Goal: Task Accomplishment & Management: Use online tool/utility

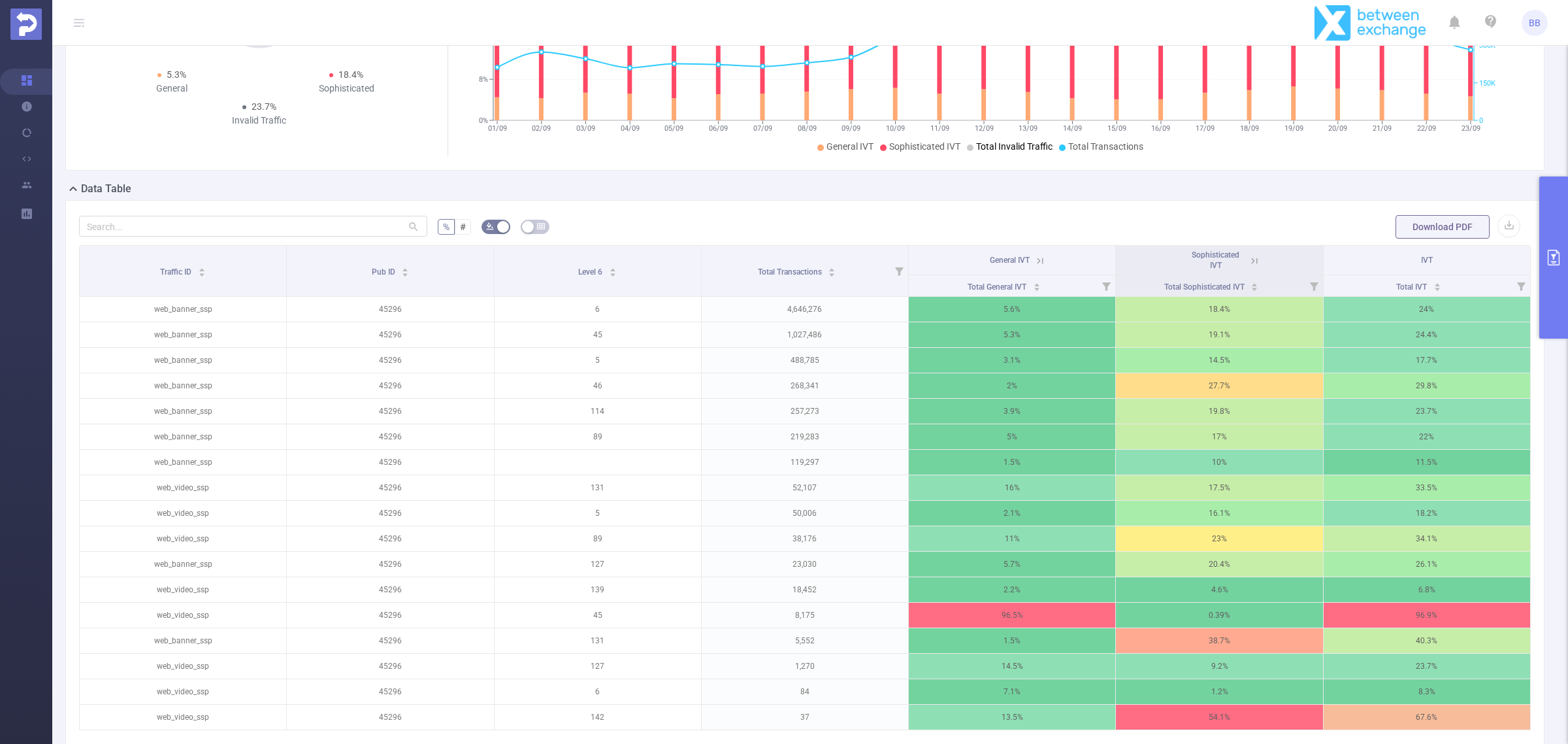
scroll to position [162, 0]
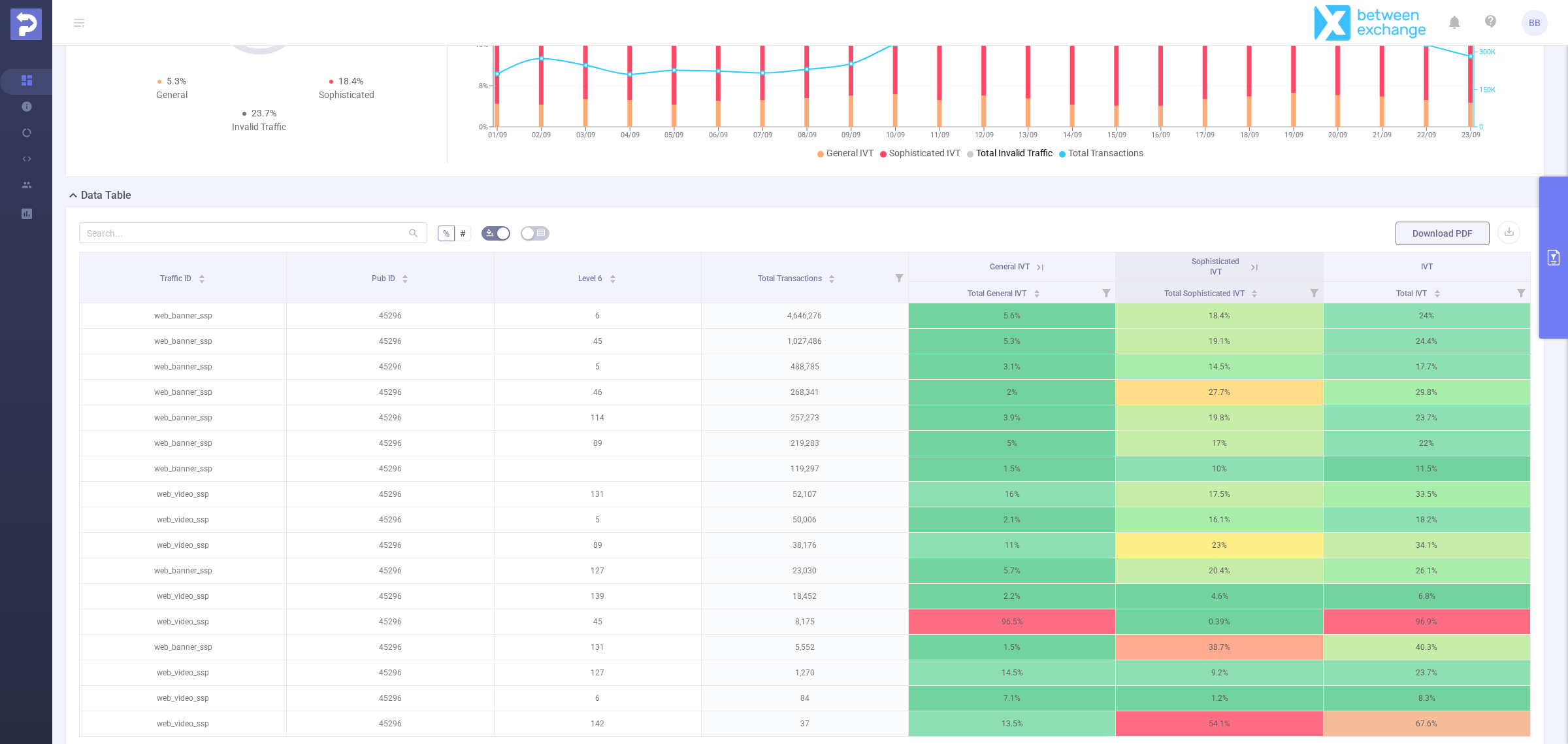
click at [1560, 285] on button "primary" at bounding box center [1554, 257] width 29 height 162
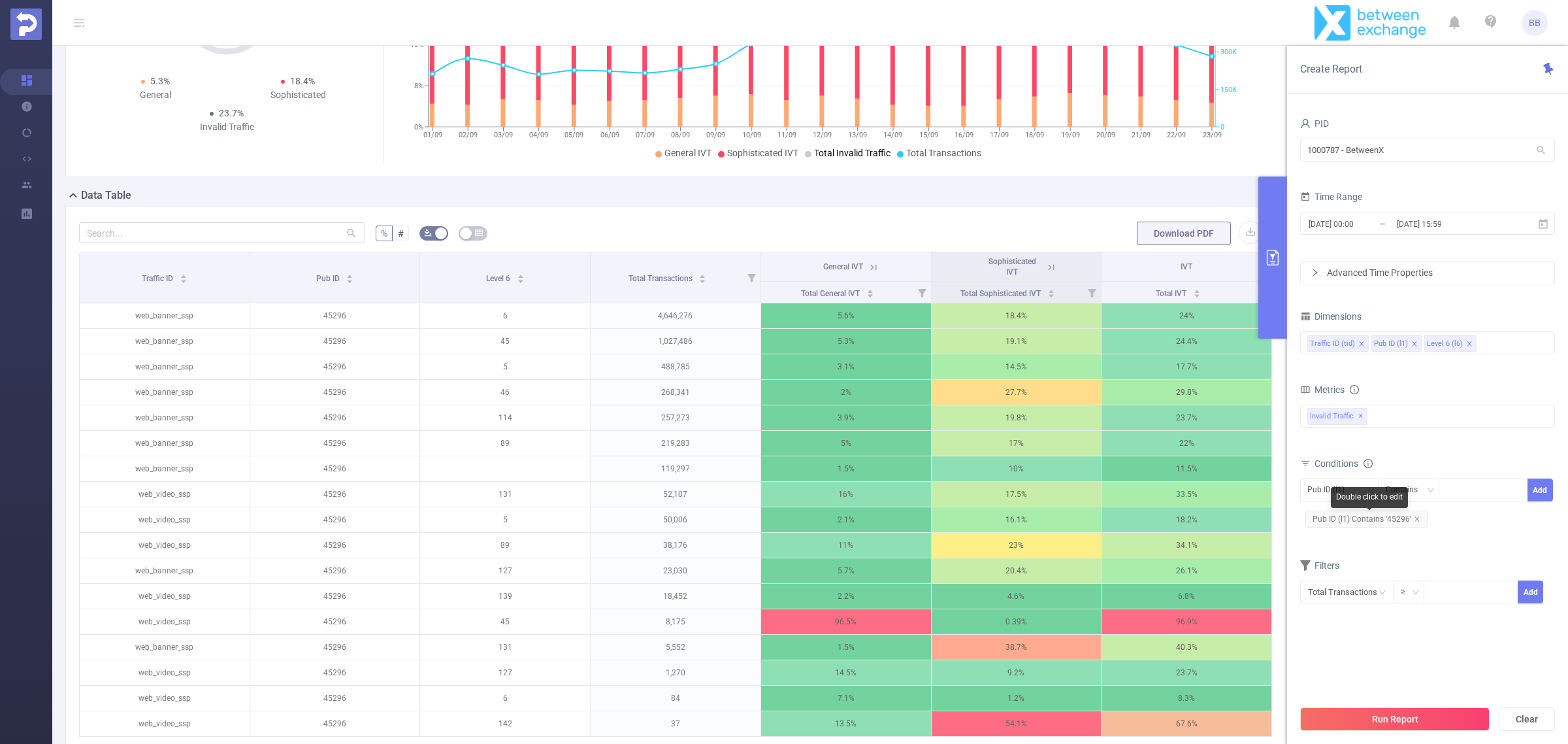
click at [1420, 521] on span "Pub ID (l1) Contains '45296'" at bounding box center [1367, 519] width 123 height 17
click at [1417, 520] on icon "icon: close" at bounding box center [1417, 519] width 6 height 6
click at [1348, 490] on div "Pub ID (l1)" at bounding box center [1330, 490] width 47 height 21
click at [1484, 486] on div at bounding box center [1483, 490] width 75 height 21
type input "35313"
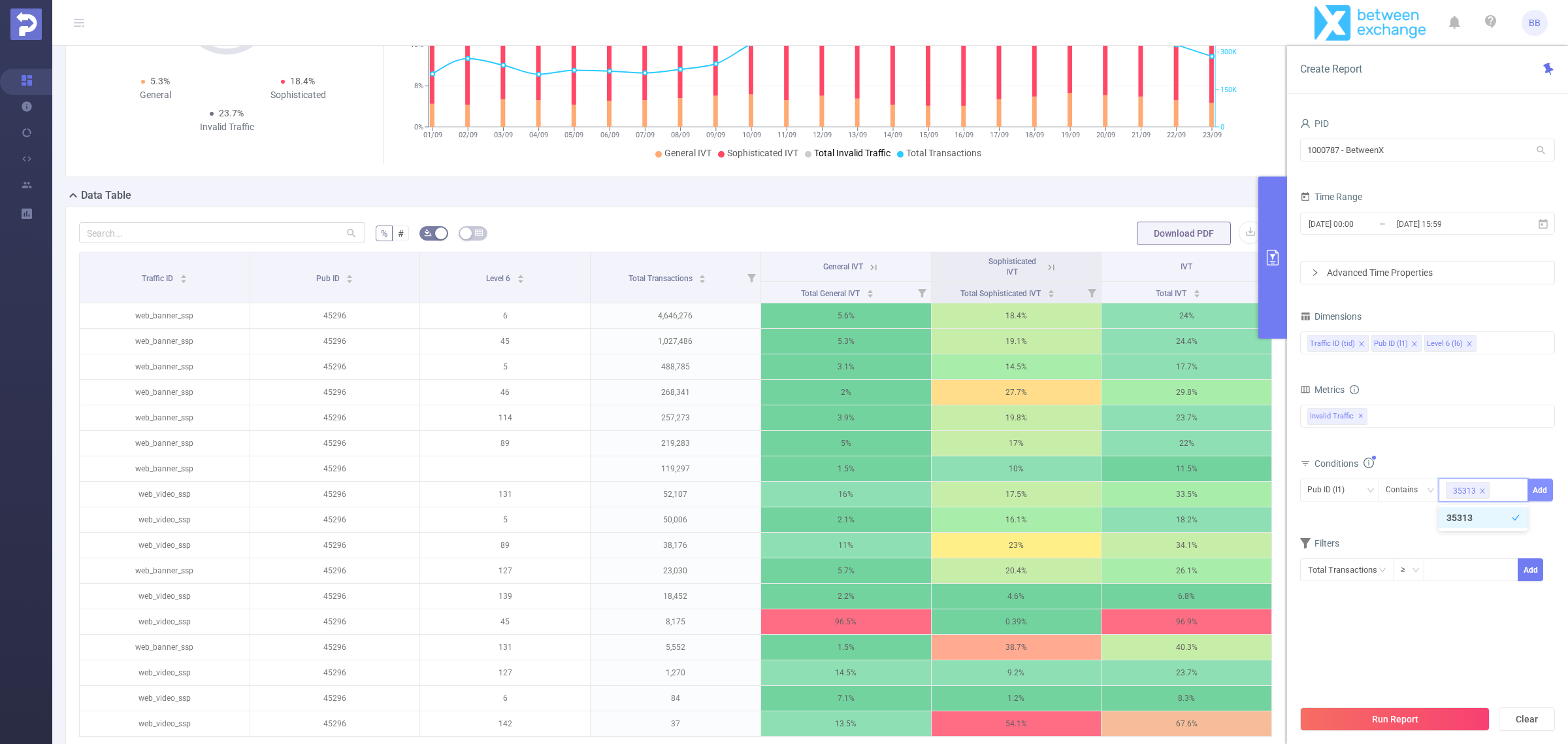
click at [1549, 489] on button "Add" at bounding box center [1540, 490] width 26 height 23
click at [1356, 725] on button "Run Report" at bounding box center [1395, 718] width 189 height 24
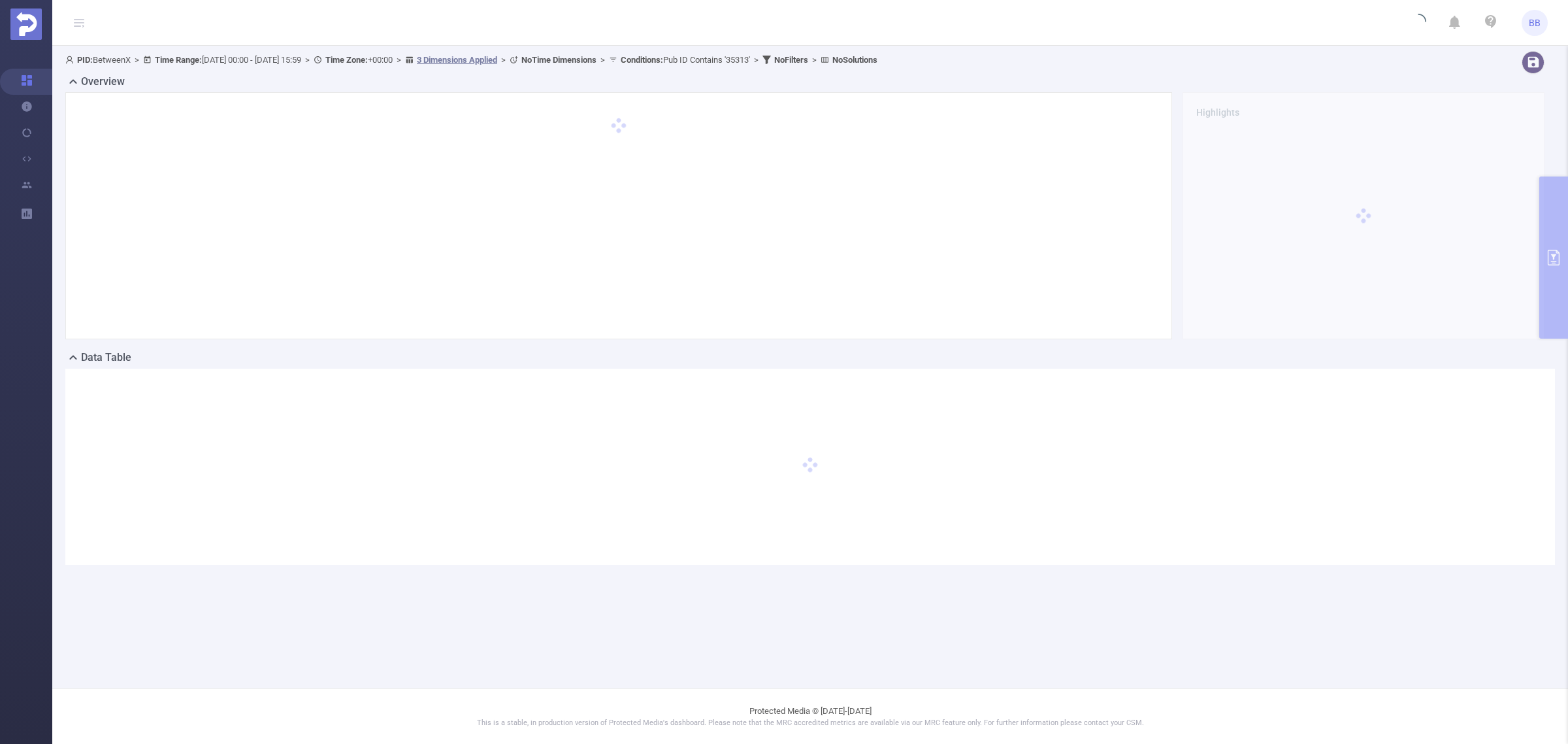
scroll to position [0, 0]
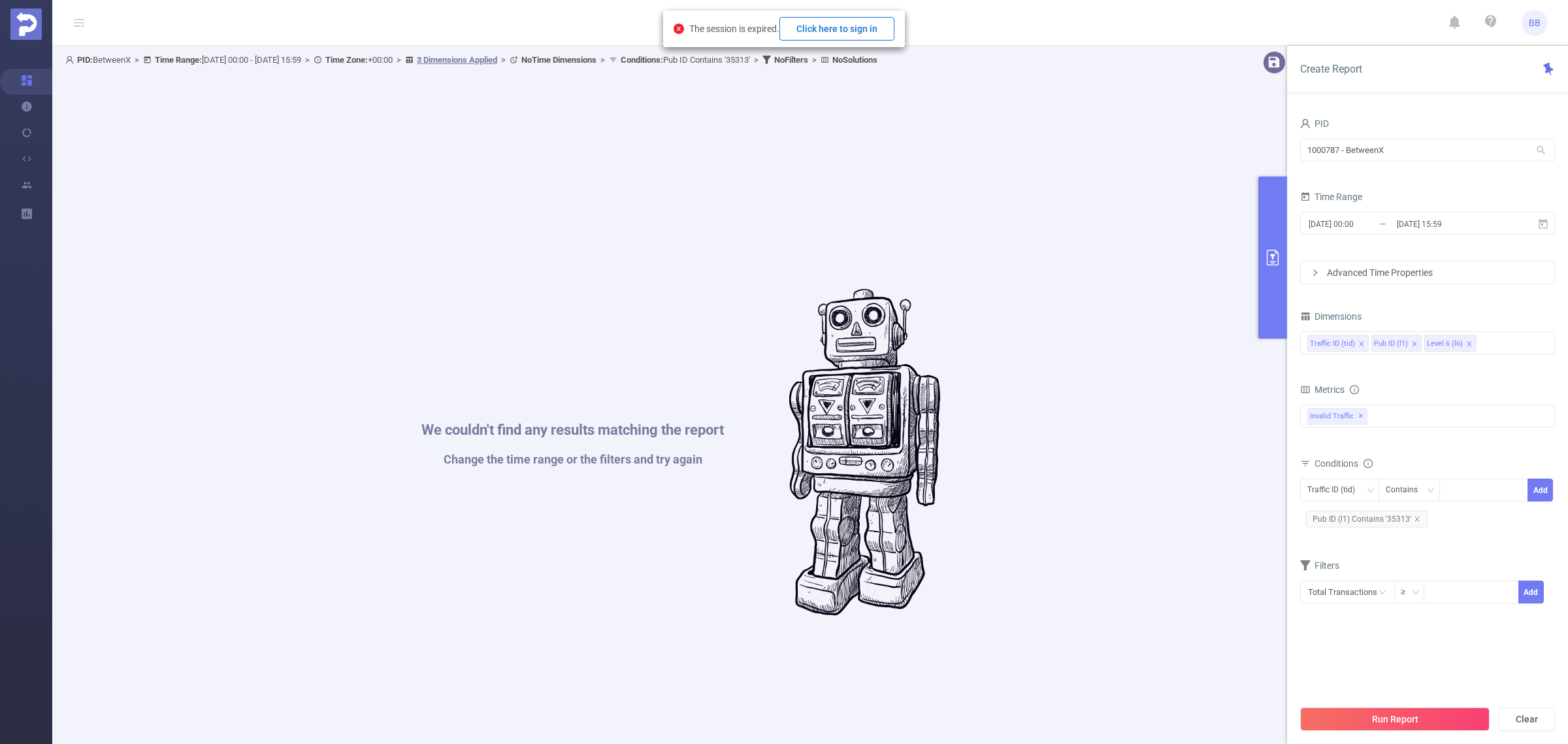
click at [850, 27] on button "Click here to sign in" at bounding box center [837, 28] width 115 height 24
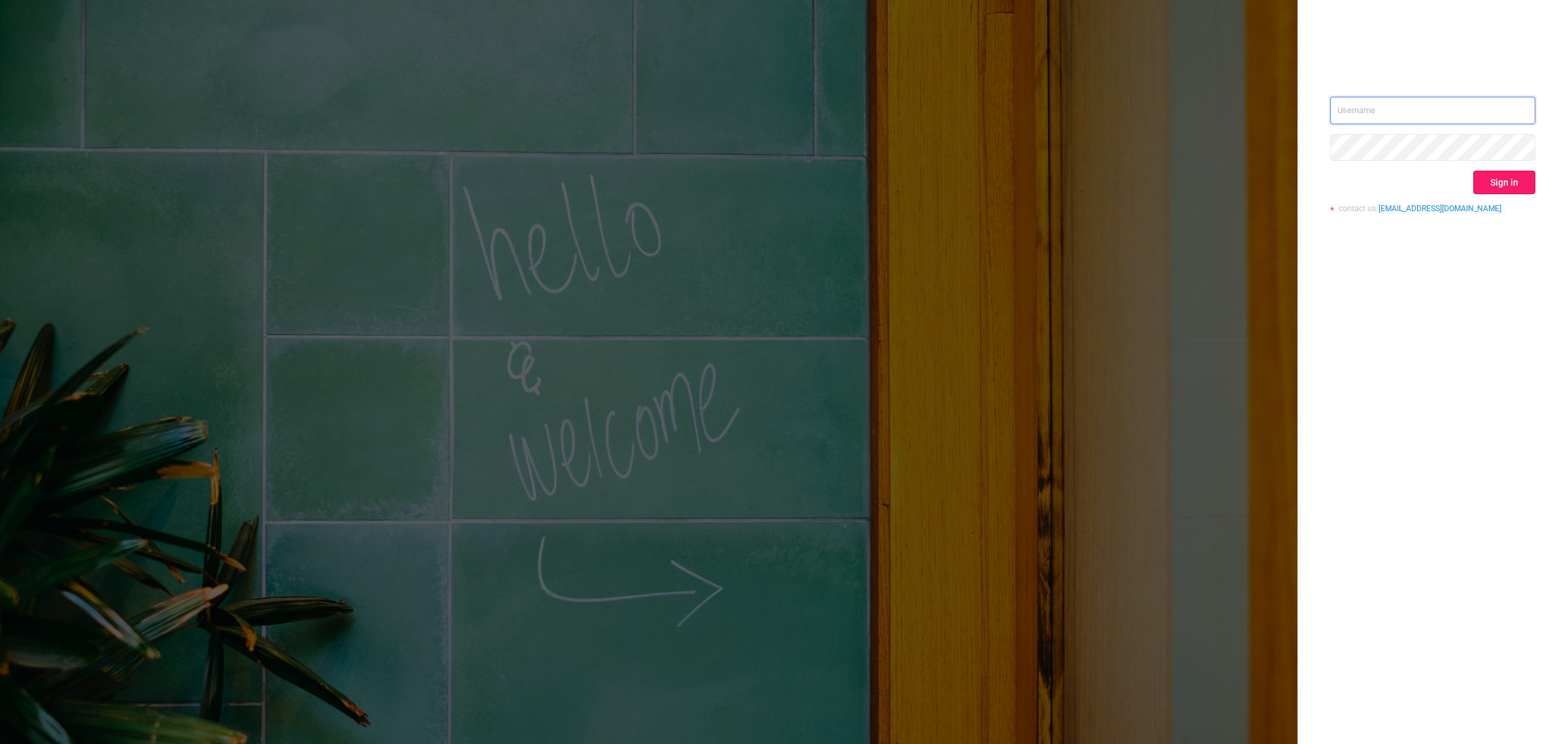
type input "barykin@betweenx.com"
click at [1497, 185] on button "Sign in" at bounding box center [1504, 182] width 62 height 24
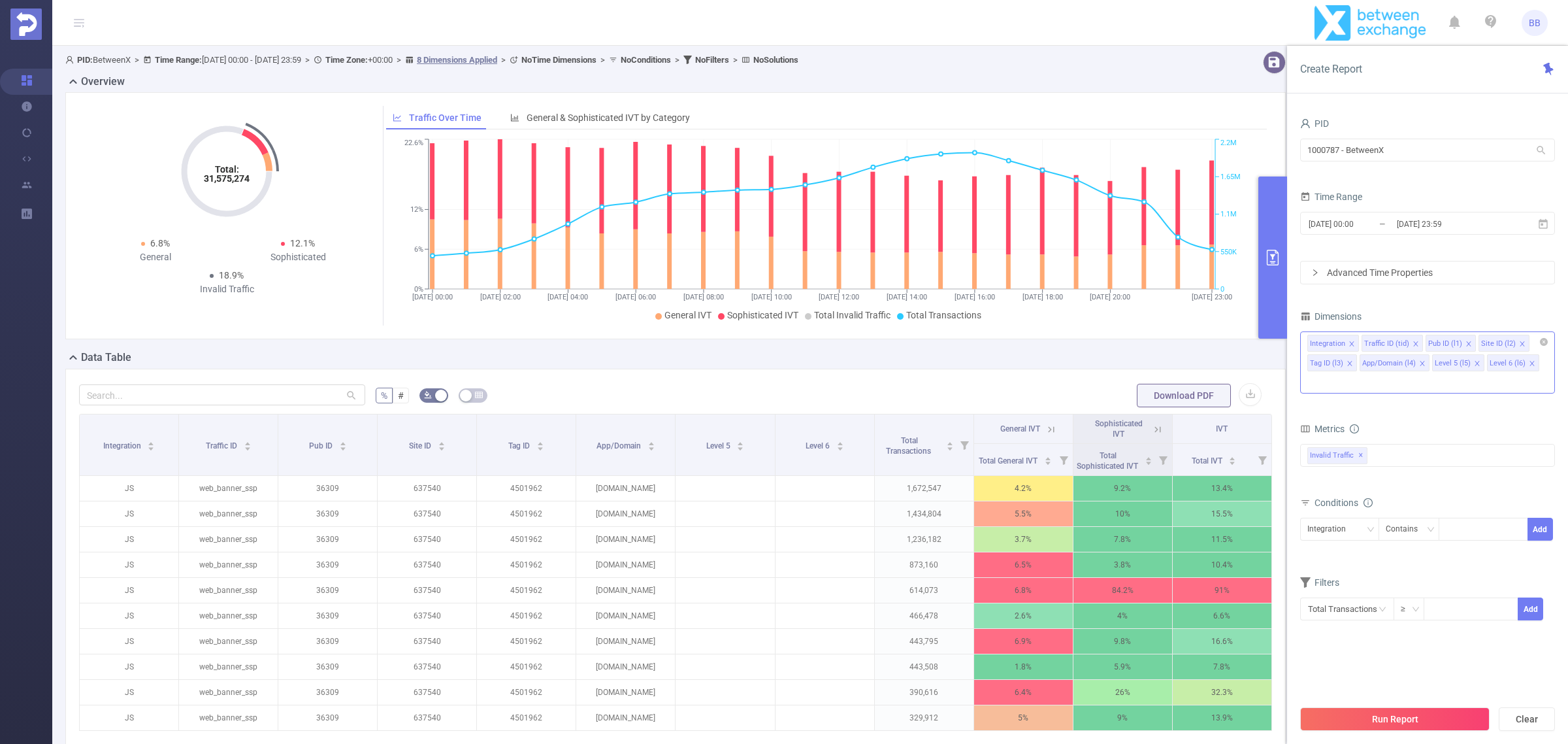
click at [1420, 365] on icon "icon: close" at bounding box center [1422, 363] width 6 height 6
click at [1519, 341] on icon "icon: close" at bounding box center [1522, 343] width 6 height 6
click at [1468, 345] on icon "icon: close" at bounding box center [1468, 343] width 6 height 6
click at [1467, 345] on icon "icon: close" at bounding box center [1467, 343] width 6 height 6
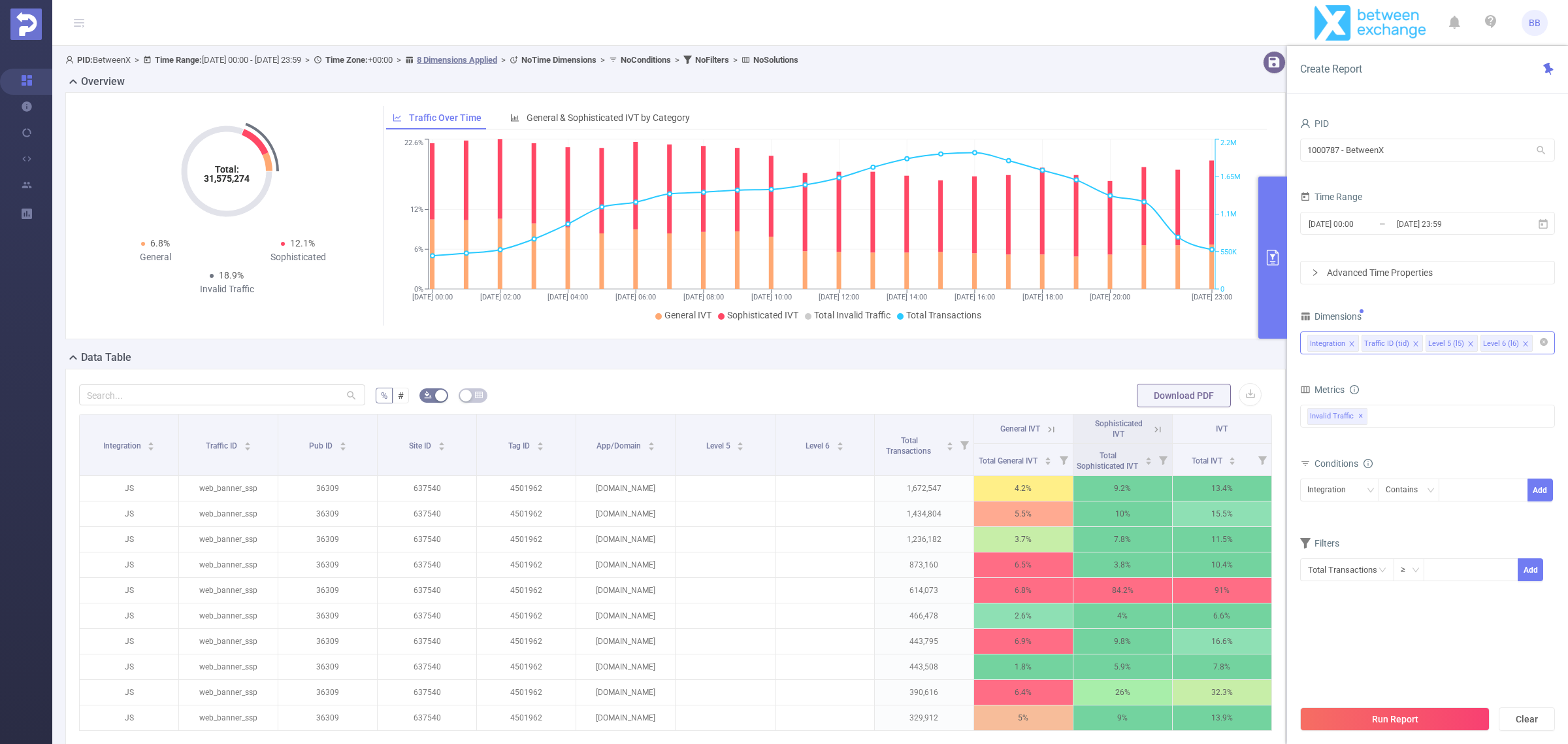
click at [1467, 344] on icon "icon: close" at bounding box center [1470, 343] width 6 height 6
click at [1468, 226] on input "2023-05-15 23:59" at bounding box center [1449, 224] width 106 height 18
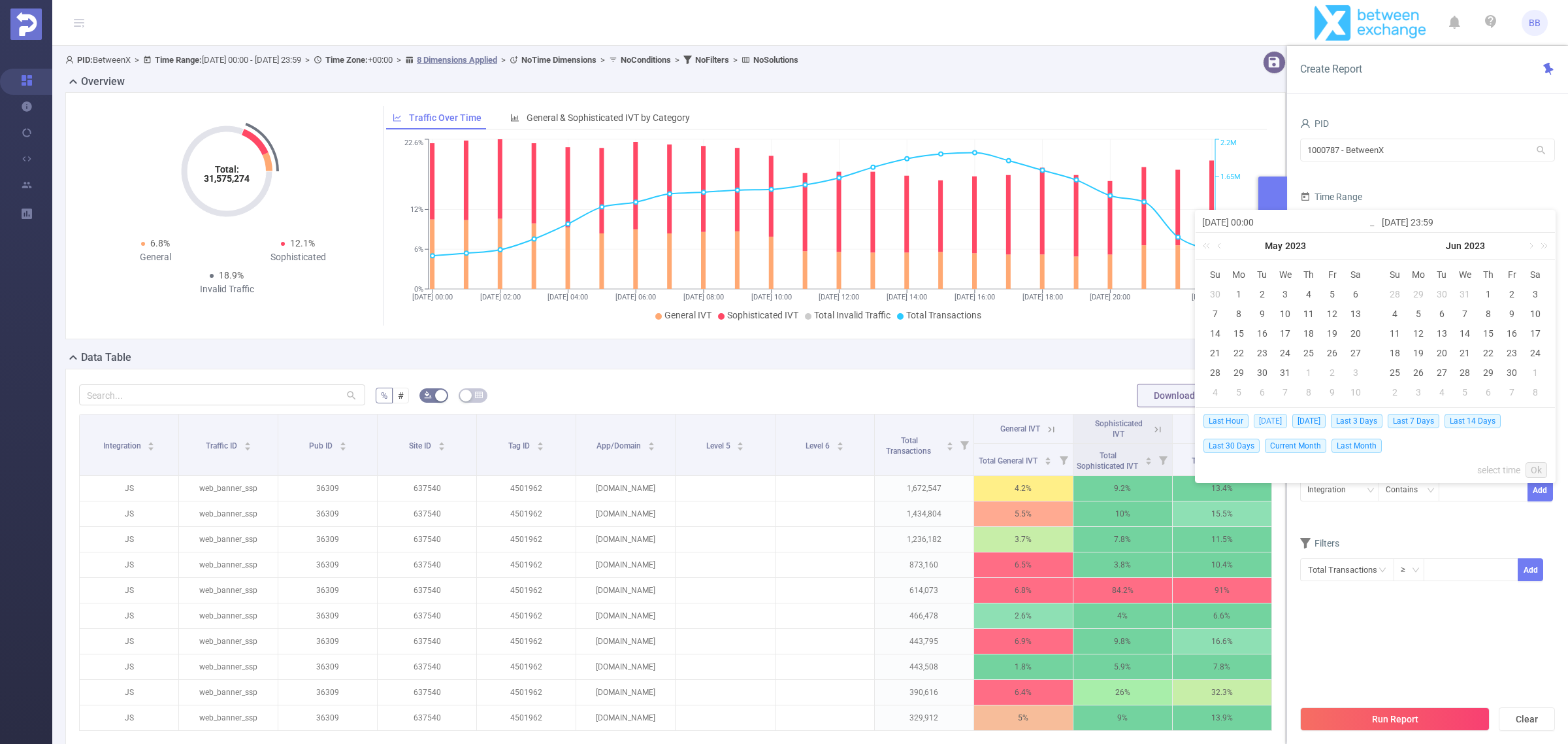
click at [1272, 419] on span "Today" at bounding box center [1270, 421] width 34 height 14
type input "2025-09-24 00:00"
type input "2025-09-24 23:59"
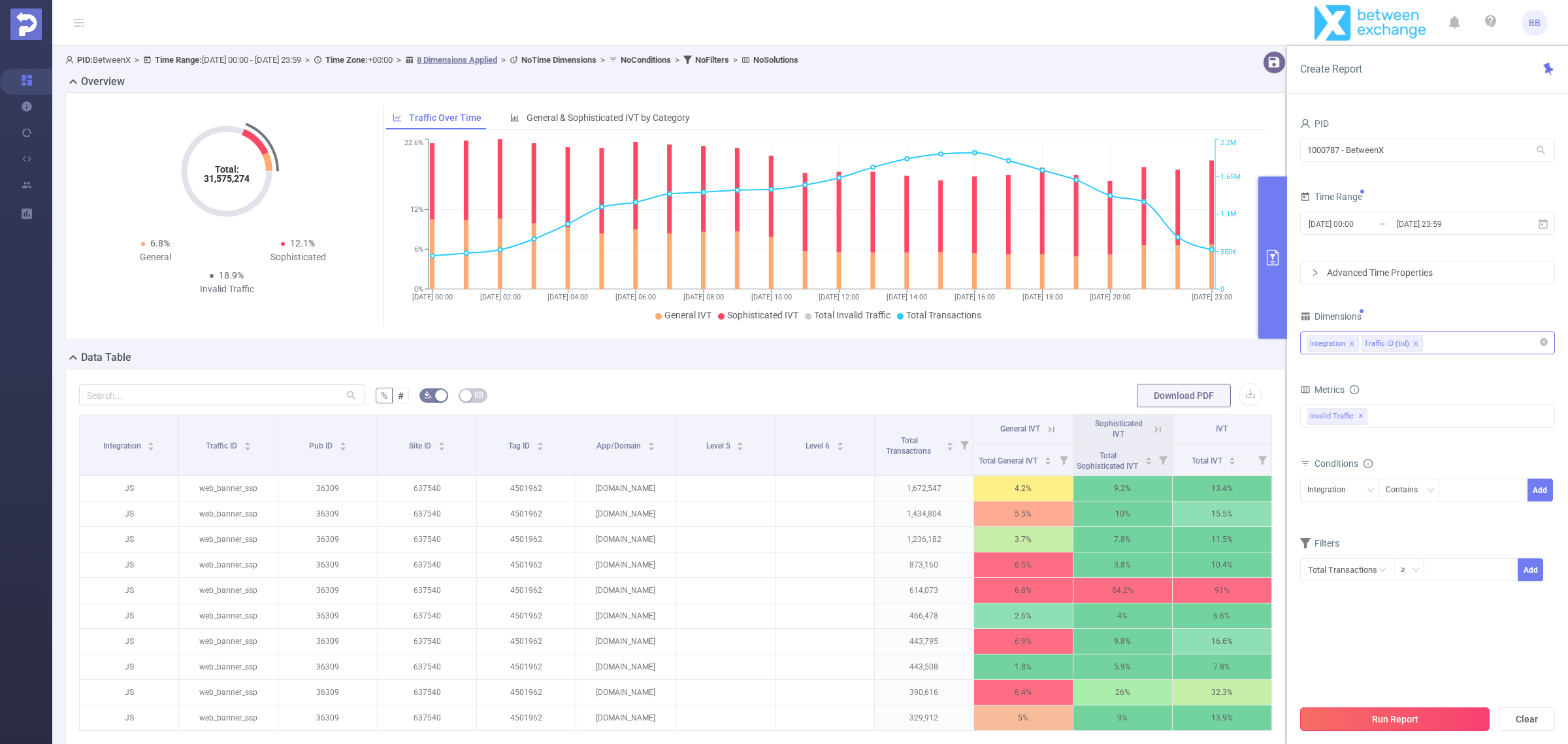
click at [1456, 717] on button "Run Report" at bounding box center [1395, 718] width 189 height 24
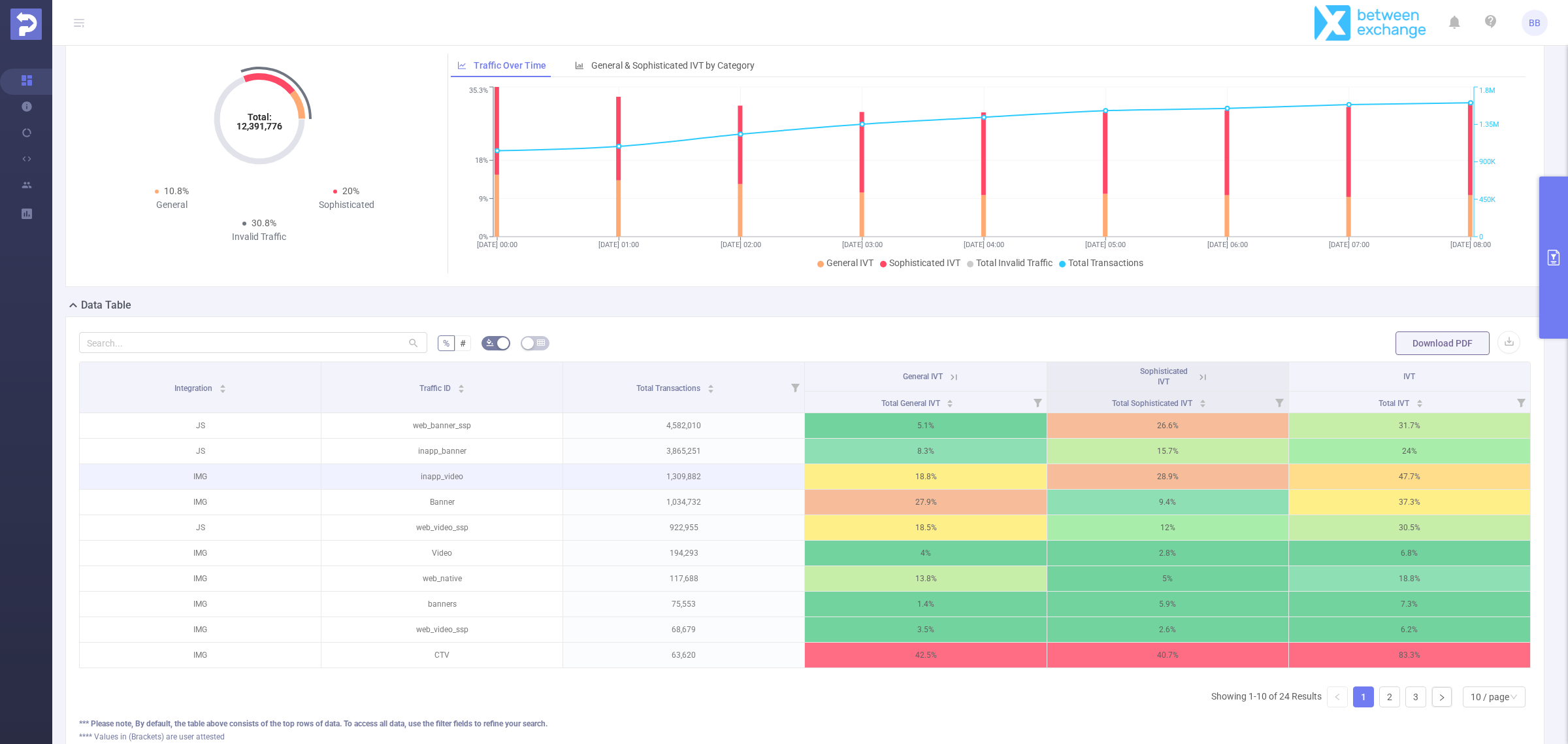
scroll to position [81, 0]
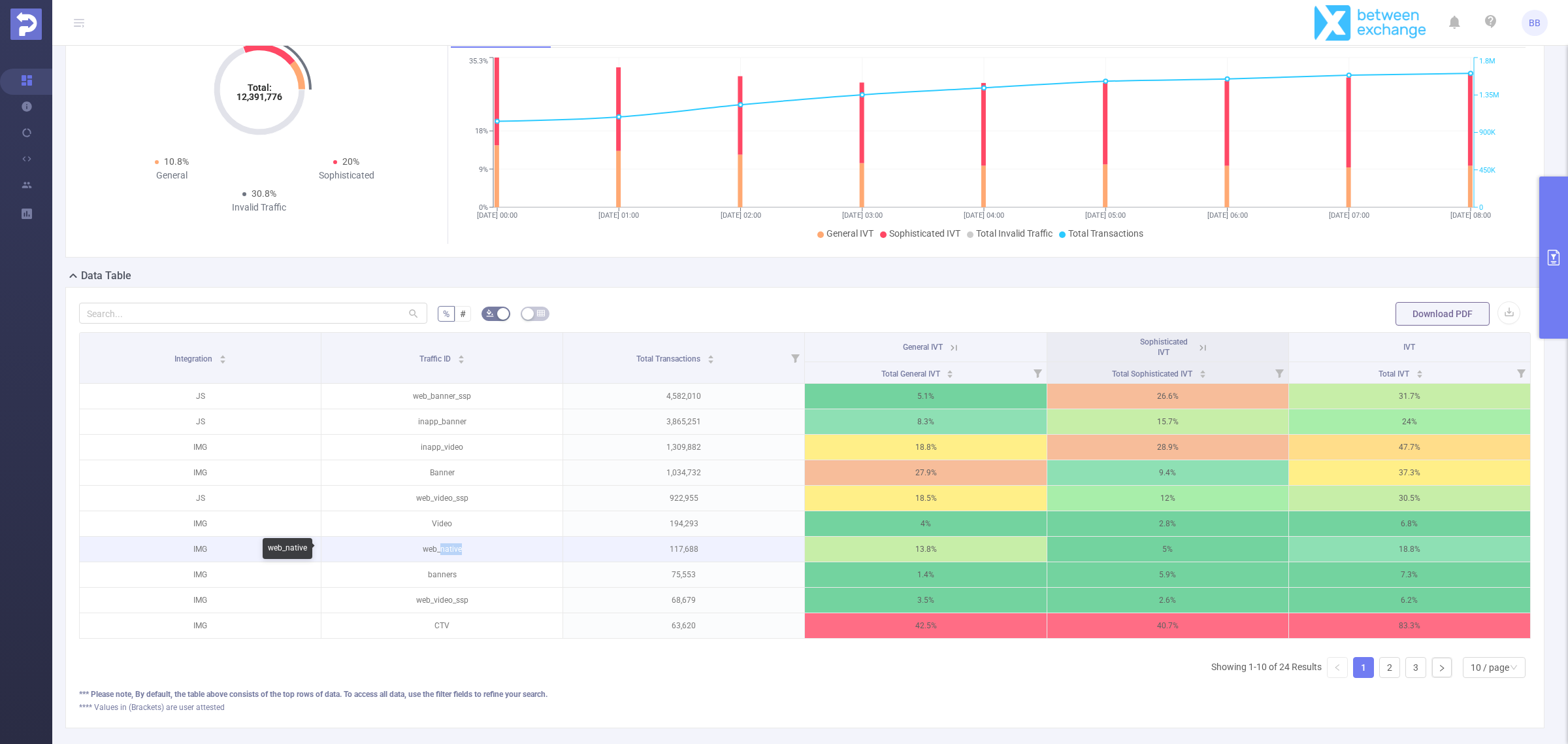
drag, startPoint x: 461, startPoint y: 549, endPoint x: 438, endPoint y: 549, distance: 23.0
click at [438, 549] on p "web_native" at bounding box center [442, 549] width 241 height 25
copy p "native"
click at [1550, 226] on button "primary" at bounding box center [1554, 257] width 29 height 162
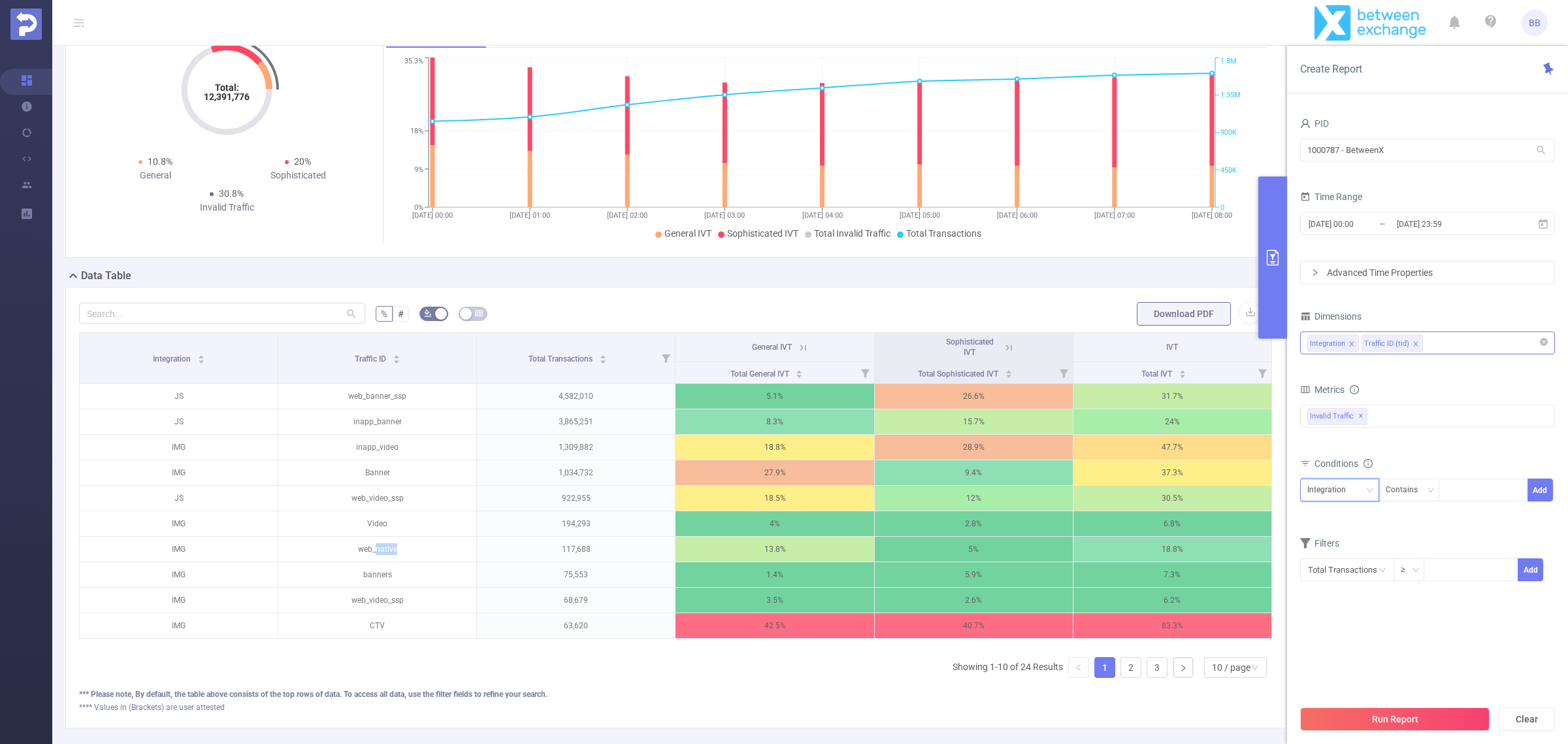
click at [1367, 492] on icon "icon: down" at bounding box center [1370, 490] width 8 height 8
click at [1360, 539] on li "Traffic ID (tid)" at bounding box center [1339, 539] width 79 height 21
click at [1504, 483] on div at bounding box center [1483, 490] width 75 height 21
paste input "native"
type input "native"
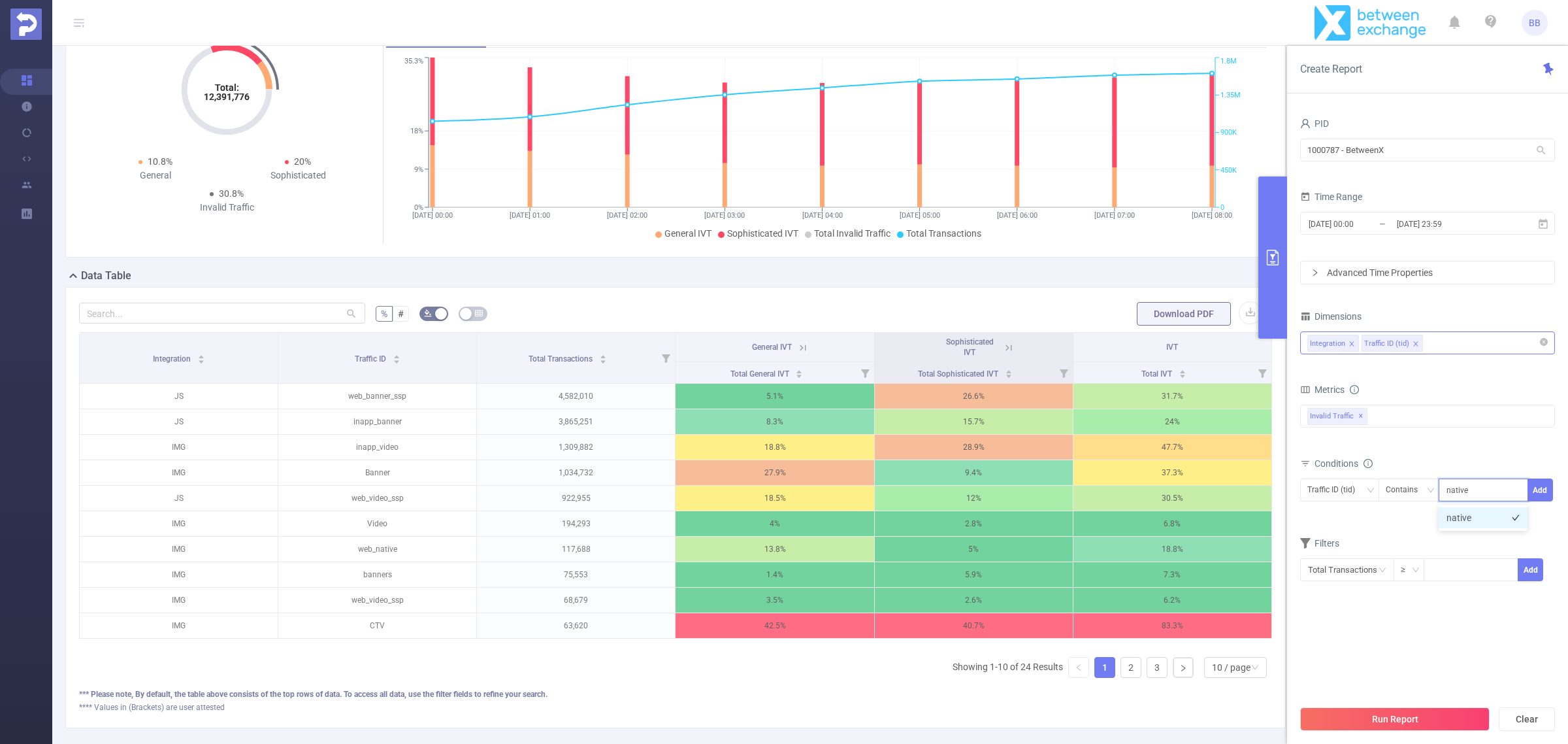
click at [1489, 520] on li "native" at bounding box center [1483, 518] width 89 height 21
click at [1540, 489] on button "Add" at bounding box center [1540, 490] width 26 height 23
click at [1419, 725] on button "Run Report" at bounding box center [1395, 718] width 189 height 24
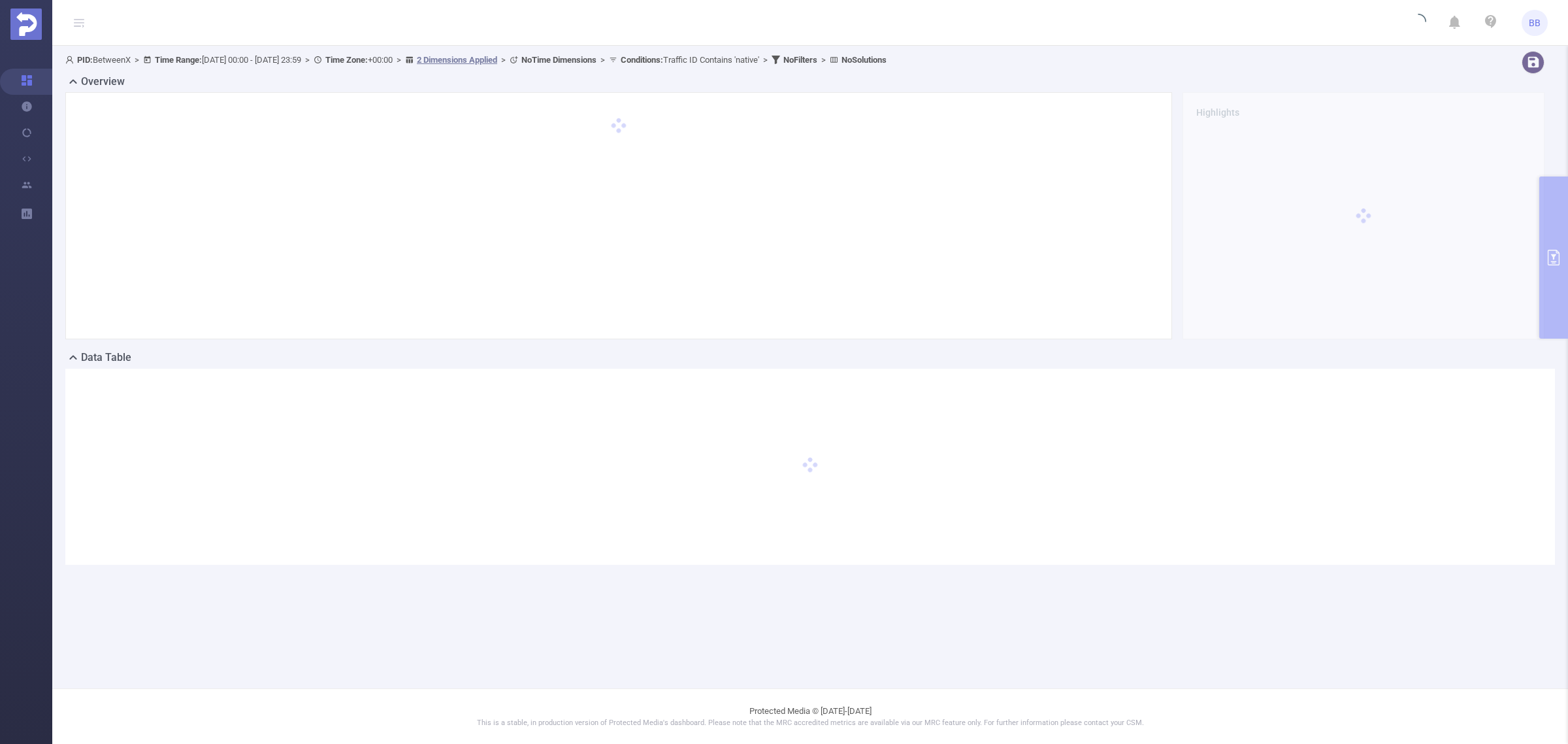
scroll to position [0, 0]
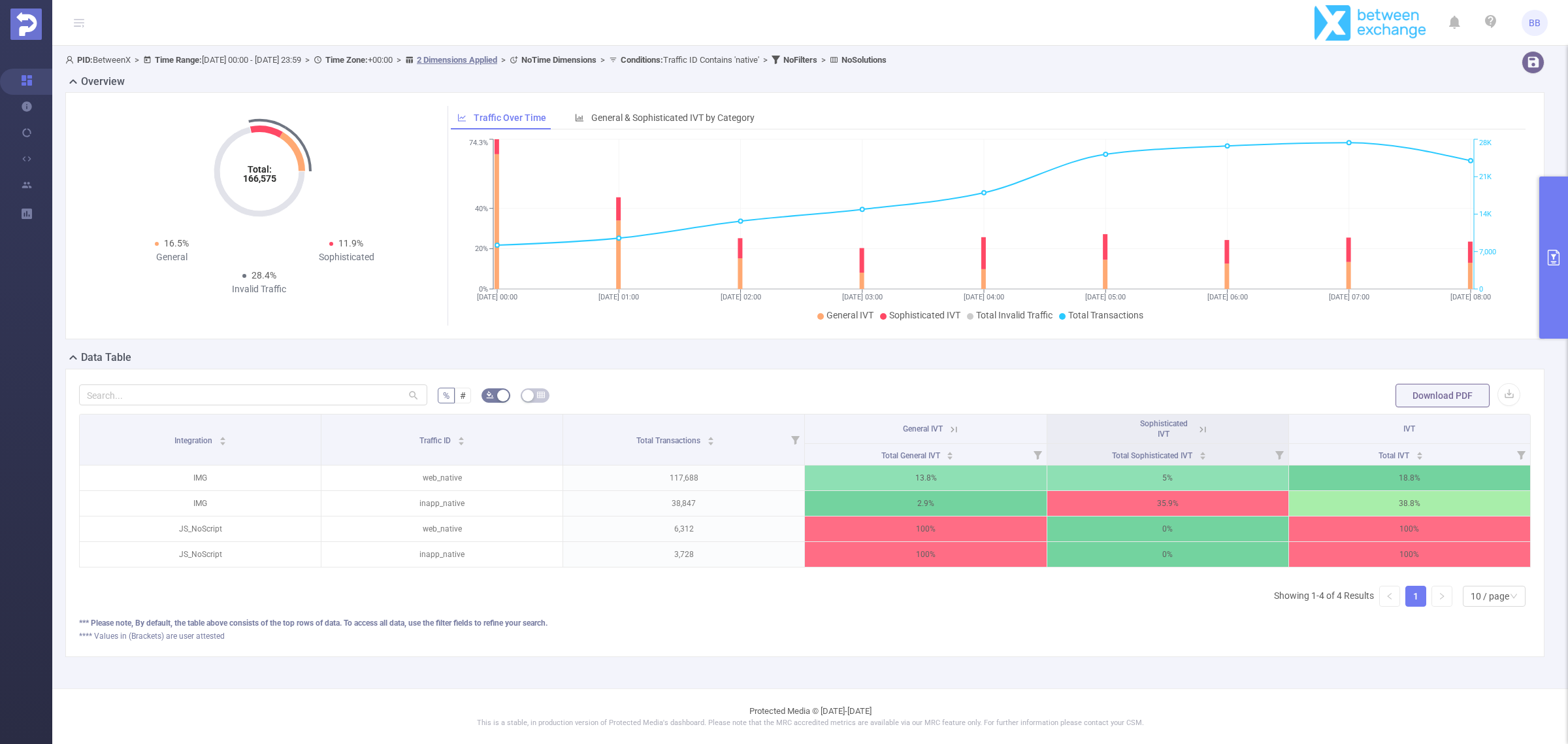
click at [1197, 425] on icon at bounding box center [1202, 429] width 11 height 11
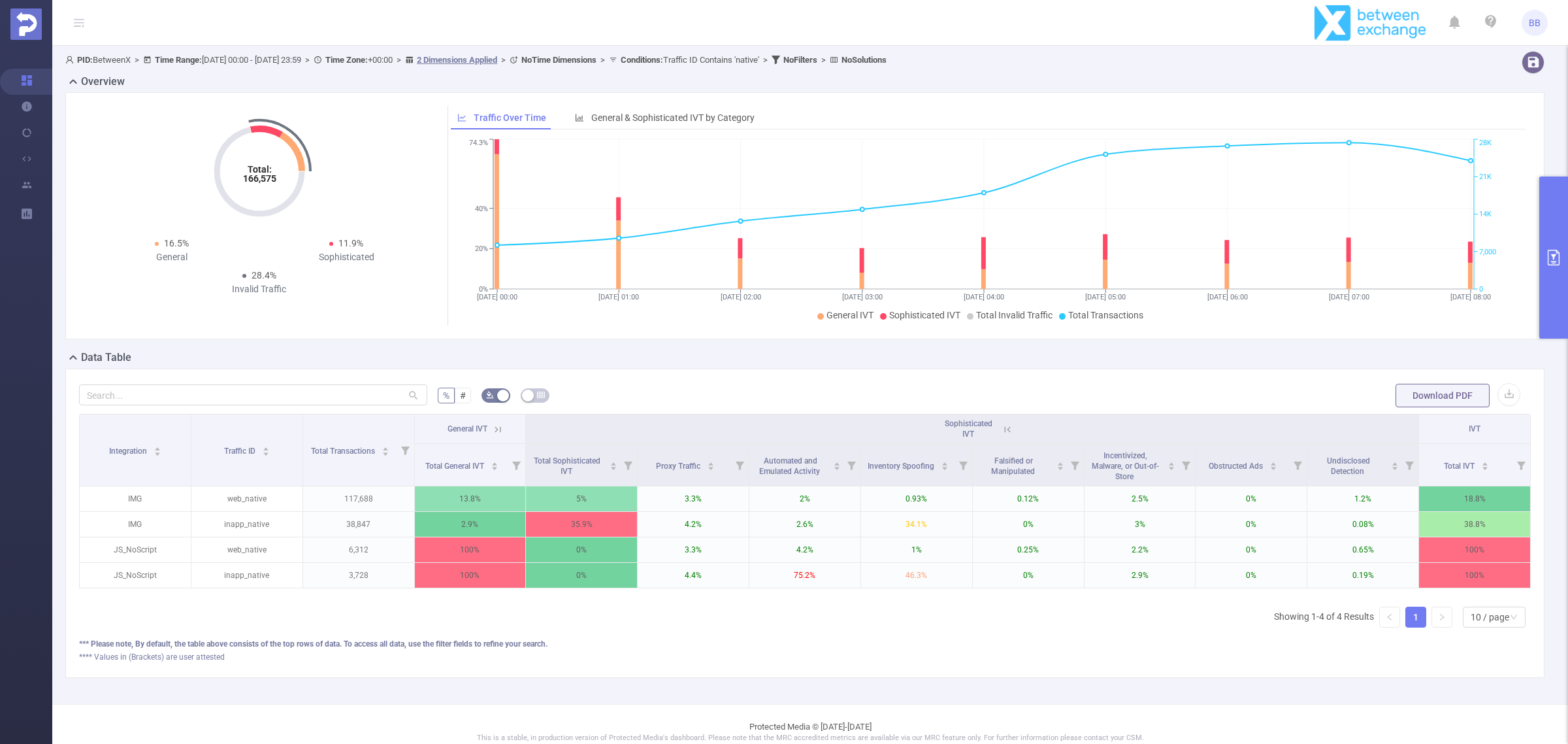
click at [1008, 429] on th "Sophisticated IVT" at bounding box center [972, 429] width 893 height 29
click at [162, 536] on li "Add IMG to filters" at bounding box center [203, 540] width 149 height 21
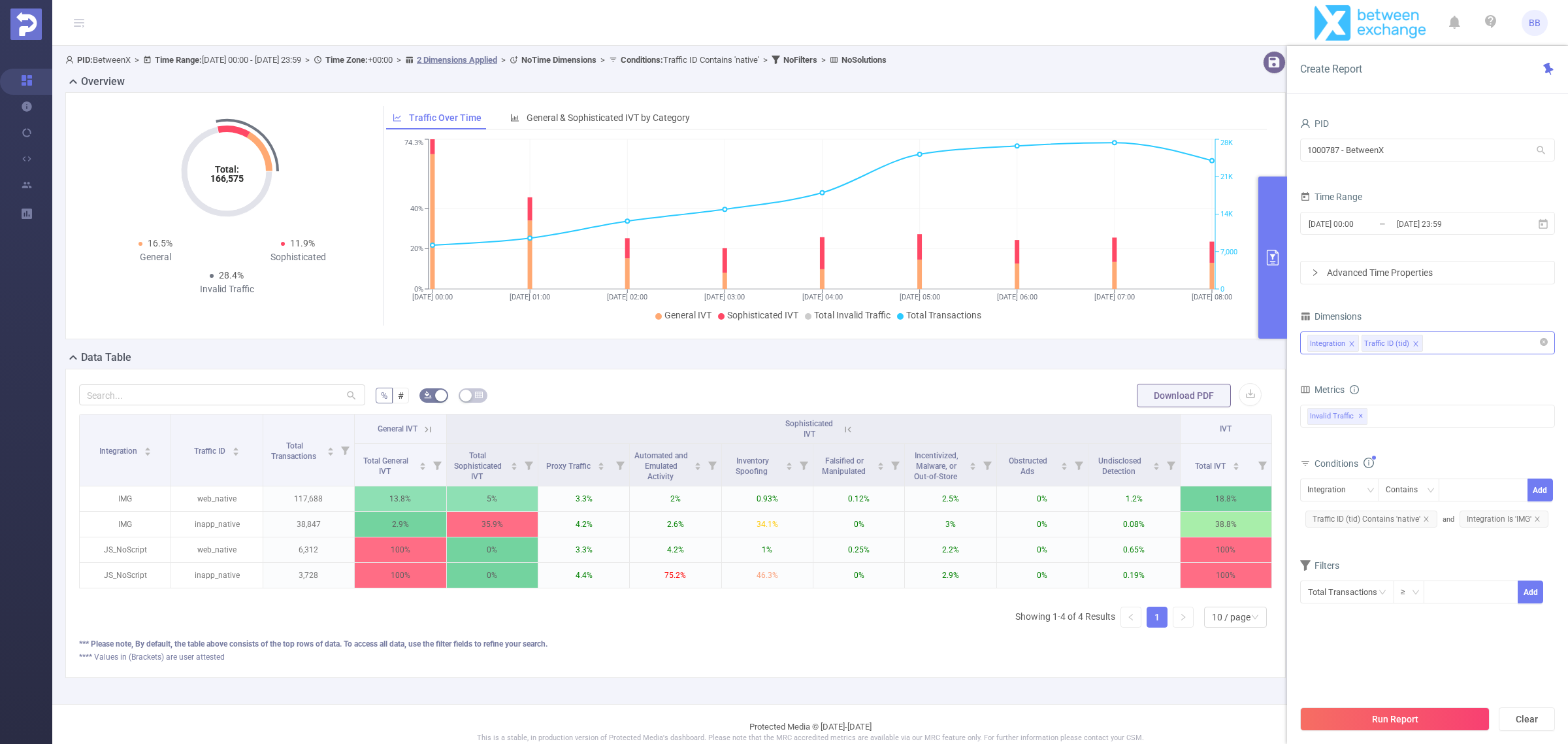
click at [1409, 725] on button "Run Report" at bounding box center [1395, 718] width 189 height 24
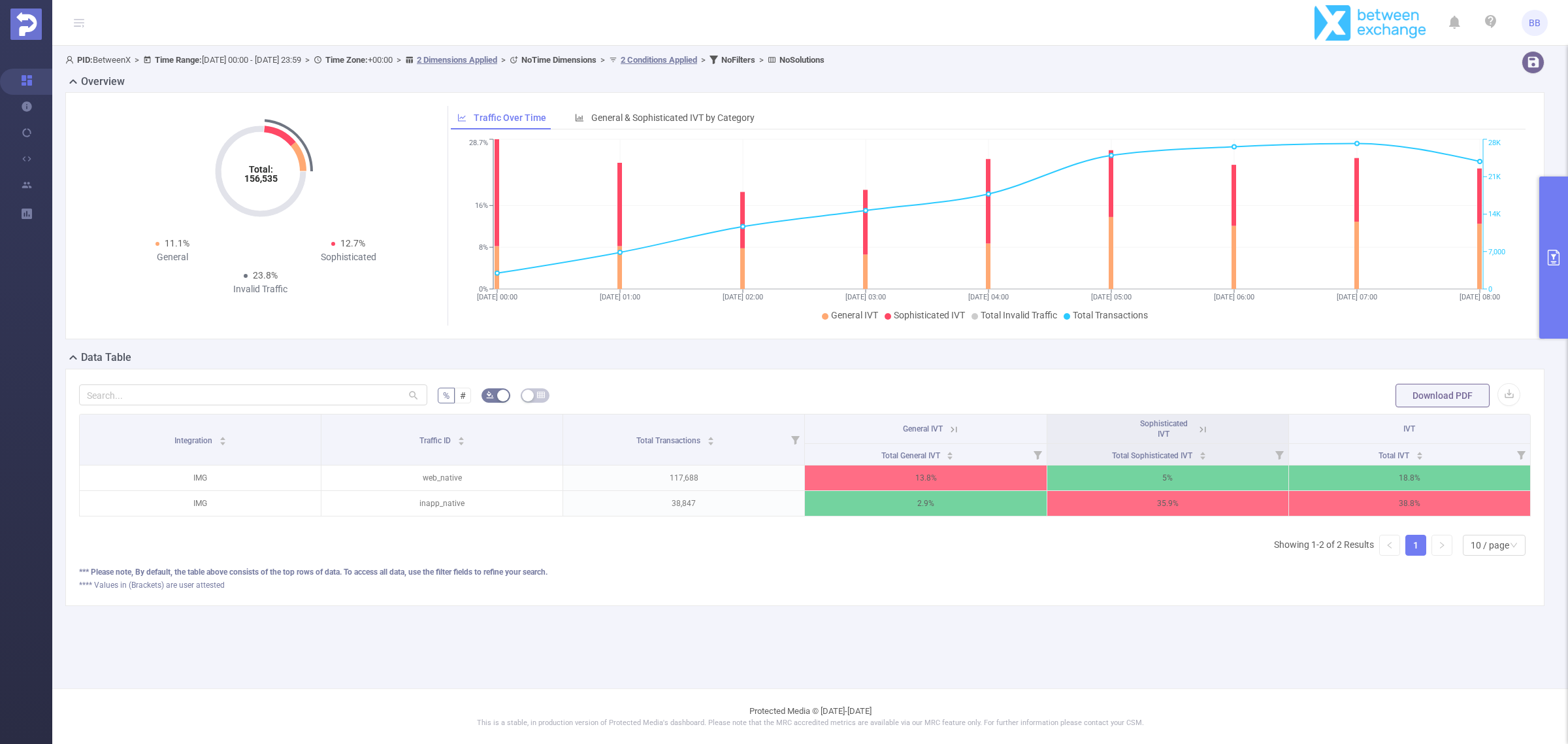
click at [1564, 259] on button "primary" at bounding box center [1554, 257] width 29 height 162
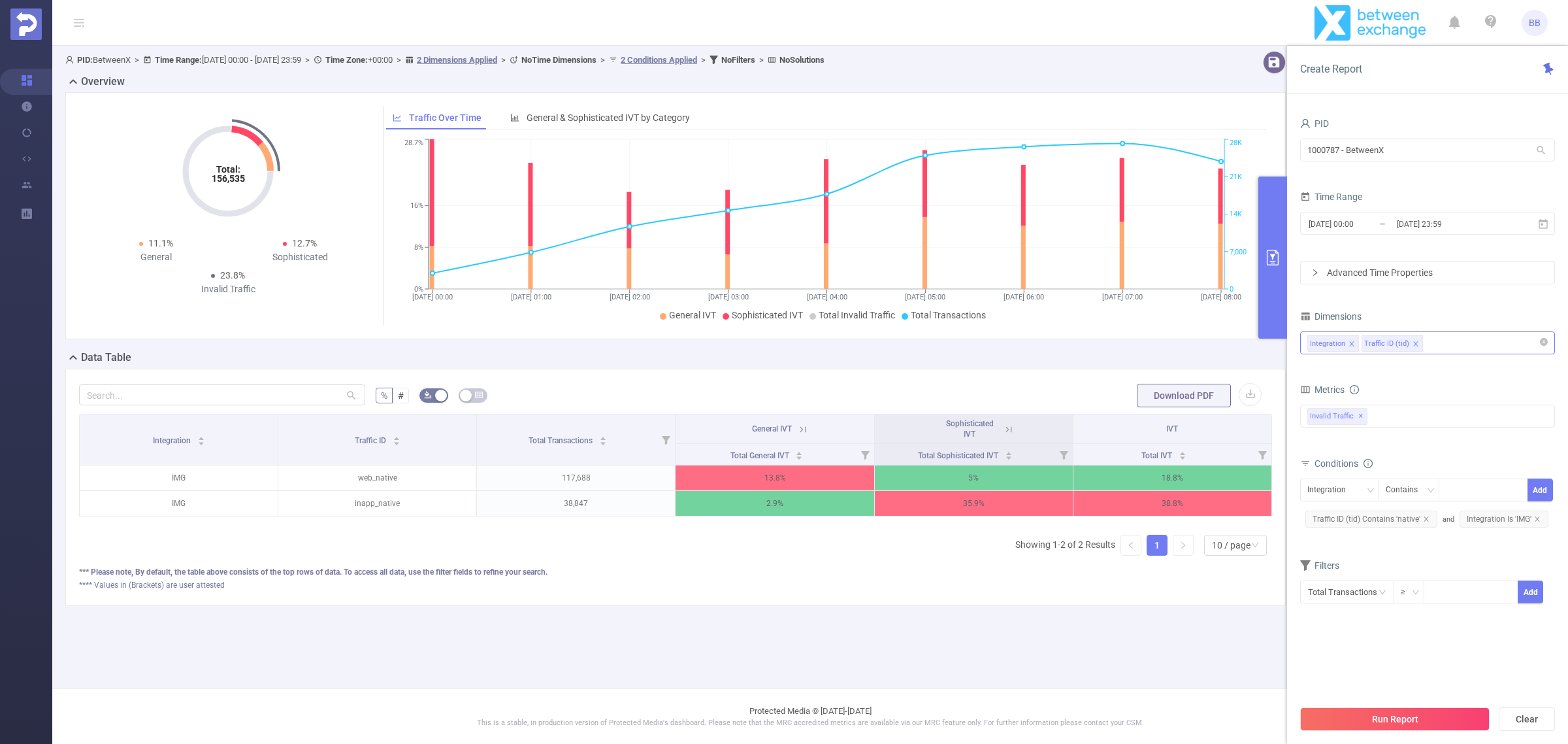
click at [1429, 345] on input at bounding box center [1428, 343] width 6 height 17
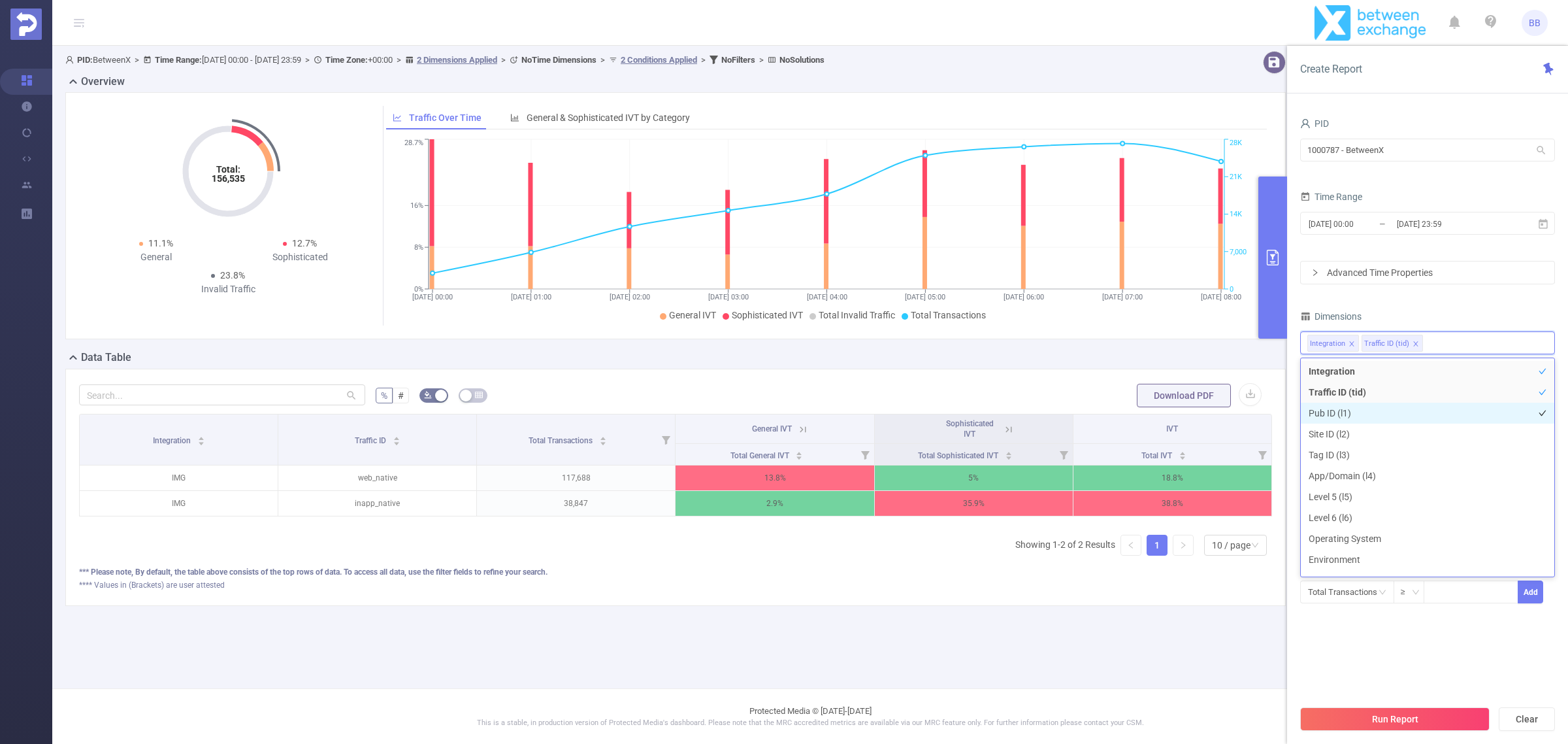
click at [1370, 407] on li "Pub ID (l1)" at bounding box center [1428, 414] width 254 height 21
click at [1415, 716] on button "Run Report" at bounding box center [1395, 718] width 189 height 24
